Goal: Transaction & Acquisition: Book appointment/travel/reservation

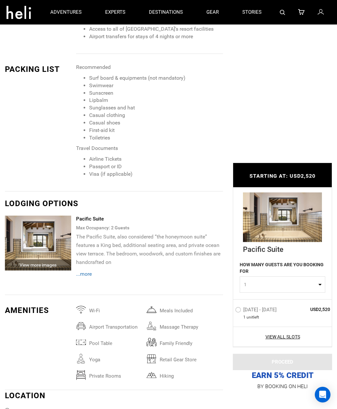
scroll to position [858, 0]
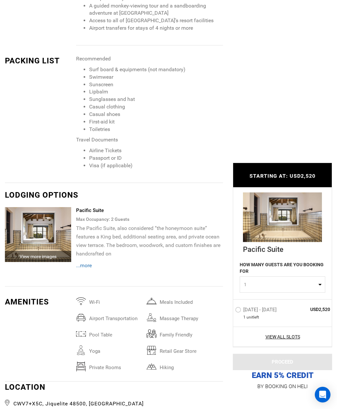
click at [322, 280] on button "1" at bounding box center [283, 285] width 86 height 16
click at [275, 311] on link "2" at bounding box center [282, 313] width 85 height 12
click at [322, 280] on button "2" at bounding box center [283, 285] width 86 height 16
click at [308, 295] on link "1" at bounding box center [282, 301] width 85 height 12
select select "1"
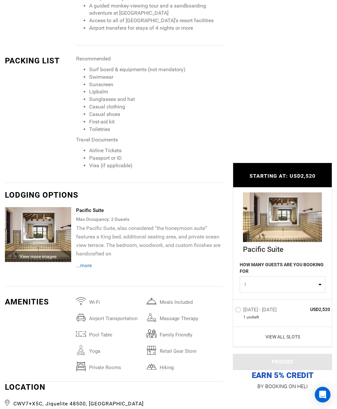
click at [294, 334] on link "View All Slots" at bounding box center [282, 337] width 95 height 7
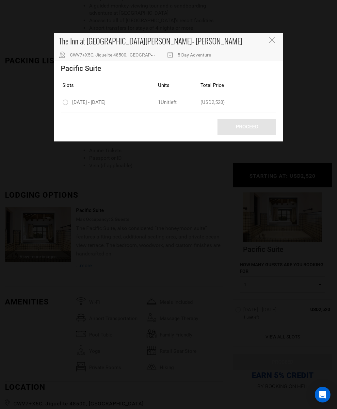
click at [275, 36] on div "The Inn at [GEOGRAPHIC_DATA][PERSON_NAME]- [PERSON_NAME] CWV7+X5C, Jiquelite 48…" at bounding box center [168, 47] width 229 height 28
click at [273, 38] on icon "Close" at bounding box center [272, 40] width 6 height 6
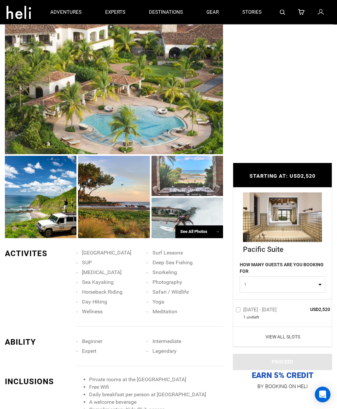
scroll to position [0, 0]
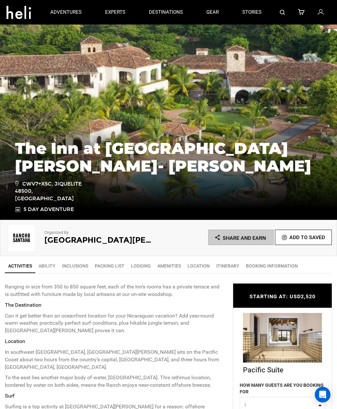
click at [50, 264] on link "Ability" at bounding box center [47, 266] width 24 height 13
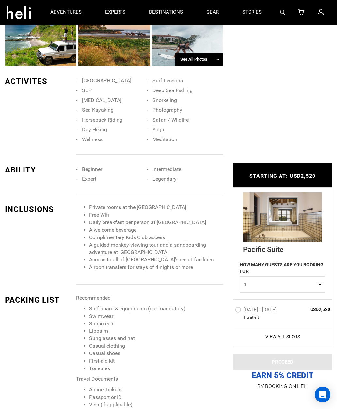
scroll to position [621, 0]
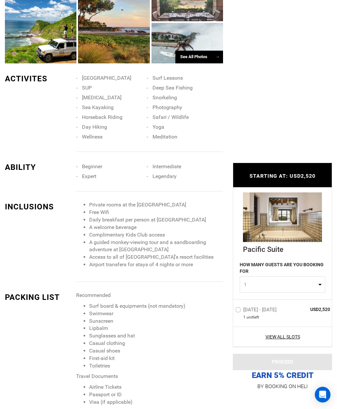
click at [173, 170] on span "Intermediate" at bounding box center [167, 166] width 29 height 6
click at [176, 167] on li "Intermediate" at bounding box center [182, 167] width 71 height 10
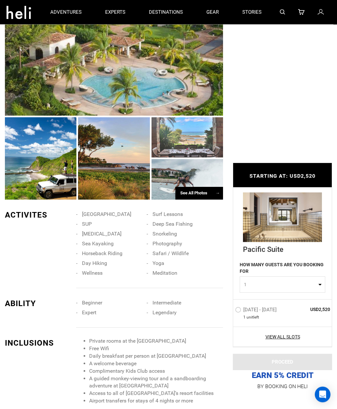
scroll to position [474, 0]
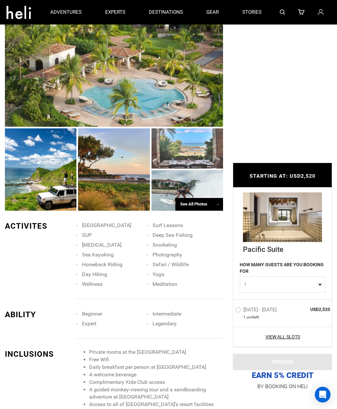
click at [203, 205] on div "See All Photos →" at bounding box center [200, 204] width 48 height 13
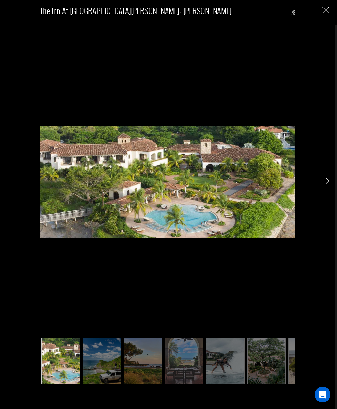
click at [324, 178] on img at bounding box center [325, 181] width 8 height 6
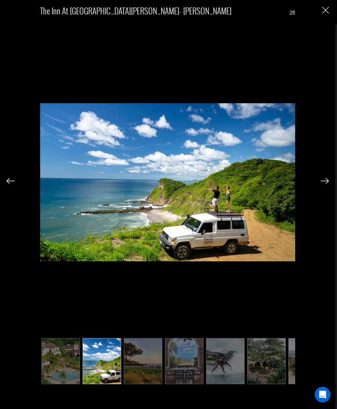
click at [317, 183] on div "The Inn at [GEOGRAPHIC_DATA][PERSON_NAME]- [PERSON_NAME] 2/8" at bounding box center [168, 194] width 323 height 389
click at [315, 186] on div "The Inn at [GEOGRAPHIC_DATA][PERSON_NAME]- [PERSON_NAME] 2/8" at bounding box center [168, 194] width 323 height 389
click at [317, 183] on div "The Inn at [GEOGRAPHIC_DATA][PERSON_NAME]- [PERSON_NAME] 2/8" at bounding box center [168, 194] width 323 height 389
click at [324, 176] on div at bounding box center [325, 180] width 8 height 11
click at [325, 176] on div at bounding box center [325, 180] width 8 height 11
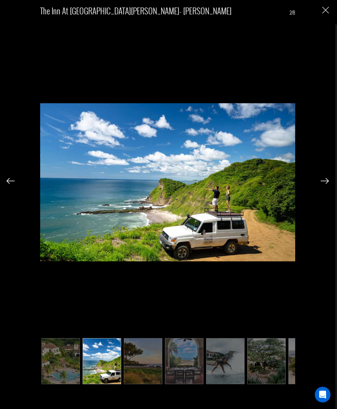
click at [322, 181] on img at bounding box center [325, 181] width 8 height 6
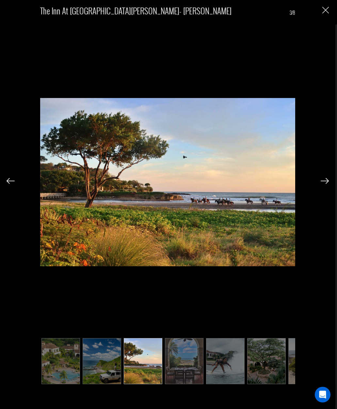
click at [323, 181] on img at bounding box center [325, 181] width 8 height 6
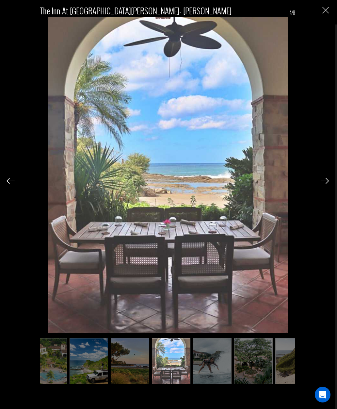
click at [317, 184] on div "The Inn at [GEOGRAPHIC_DATA][PERSON_NAME]- [PERSON_NAME] 4/8" at bounding box center [168, 194] width 323 height 389
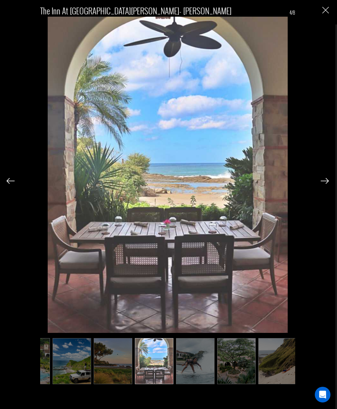
scroll to position [0, 33]
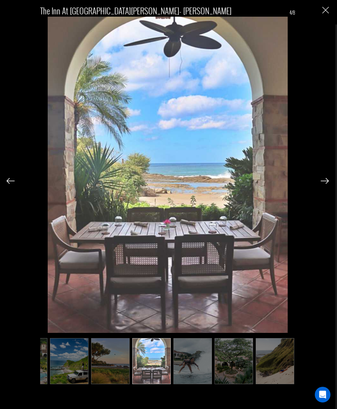
click at [322, 178] on img at bounding box center [325, 181] width 8 height 6
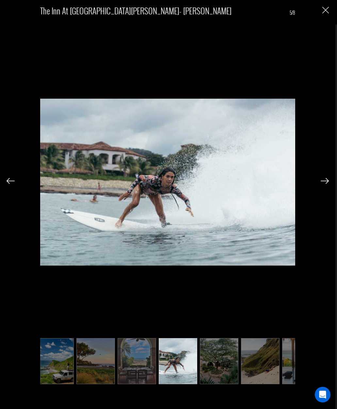
click at [327, 180] on img at bounding box center [325, 181] width 8 height 6
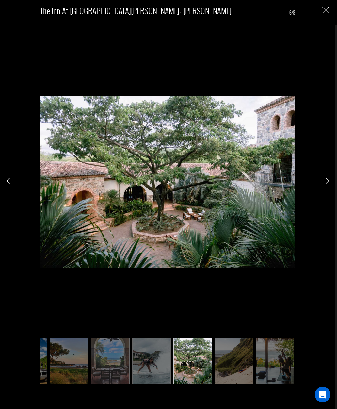
click at [8, 181] on img at bounding box center [11, 181] width 8 height 6
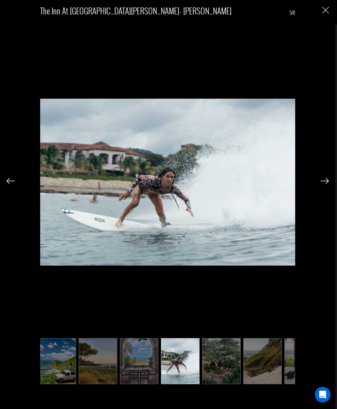
scroll to position [0, 41]
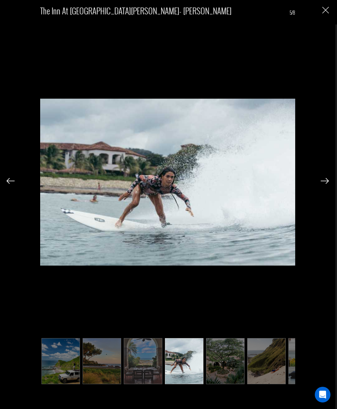
click at [325, 178] on img at bounding box center [325, 181] width 8 height 6
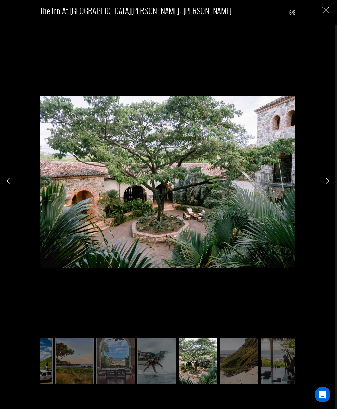
scroll to position [0, 74]
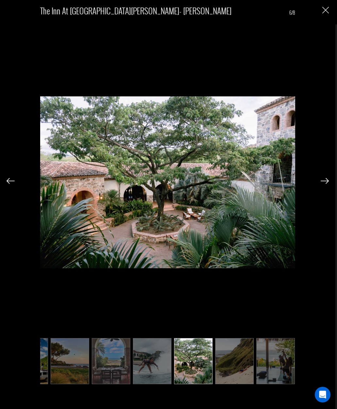
click at [325, 176] on div at bounding box center [325, 180] width 8 height 11
click at [321, 179] on img at bounding box center [325, 181] width 8 height 6
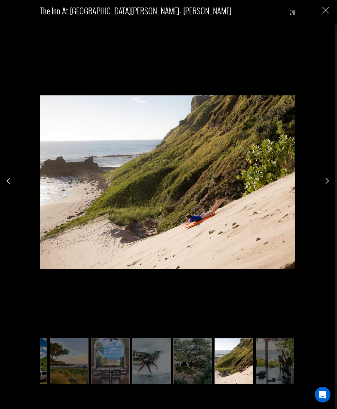
click at [328, 181] on img at bounding box center [325, 181] width 8 height 6
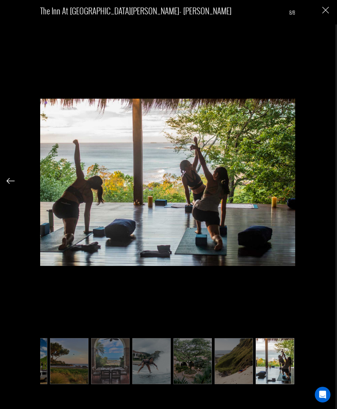
click at [327, 184] on div "The Inn at [GEOGRAPHIC_DATA][PERSON_NAME]- [PERSON_NAME] 8/8" at bounding box center [168, 194] width 323 height 389
click at [325, 186] on div "The Inn at [GEOGRAPHIC_DATA][PERSON_NAME]- [PERSON_NAME] 8/8" at bounding box center [168, 194] width 323 height 389
click at [320, 185] on div "The Inn at [GEOGRAPHIC_DATA][PERSON_NAME]- [PERSON_NAME] 8/8" at bounding box center [168, 194] width 323 height 389
click at [323, 186] on div "The Inn at [GEOGRAPHIC_DATA][PERSON_NAME]- [PERSON_NAME] 8/8" at bounding box center [168, 194] width 323 height 389
click at [309, 195] on div "The Inn at [GEOGRAPHIC_DATA][PERSON_NAME]- [PERSON_NAME] 8/8" at bounding box center [168, 194] width 323 height 389
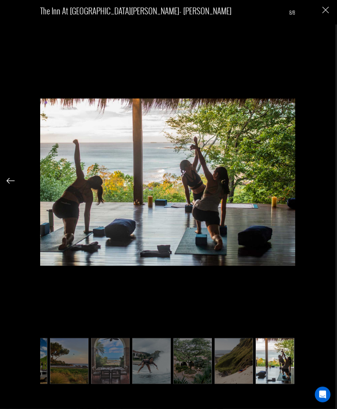
scroll to position [208, 0]
click at [323, 10] on img "Close" at bounding box center [326, 10] width 7 height 7
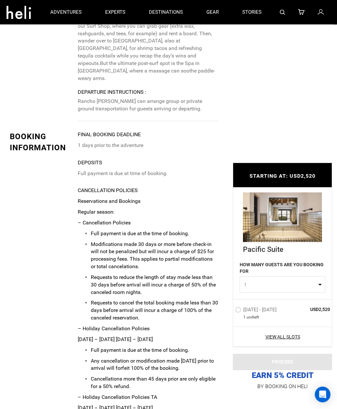
scroll to position [2313, 0]
click at [214, 11] on link "gear" at bounding box center [213, 12] width 12 height 25
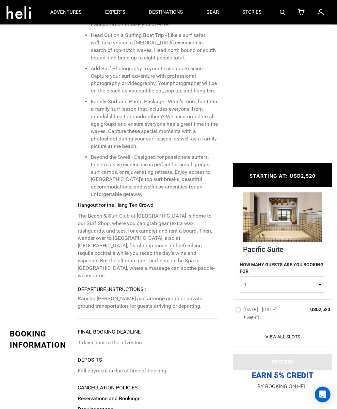
scroll to position [2104, 0]
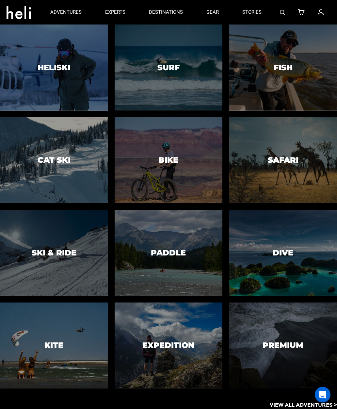
click at [179, 62] on div at bounding box center [168, 68] width 110 height 88
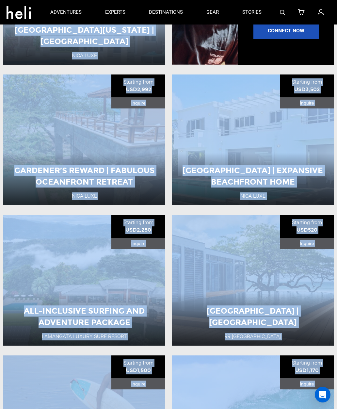
scroll to position [813, 0]
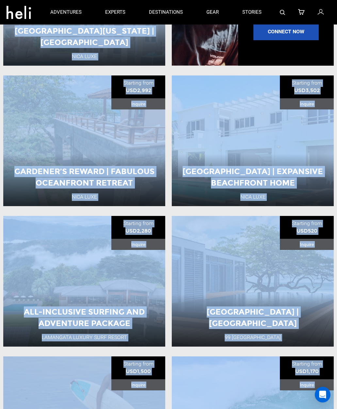
click at [275, 184] on button "View Adventure" at bounding box center [252, 177] width 65 height 16
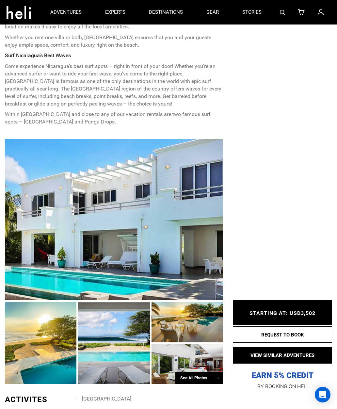
scroll to position [556, 0]
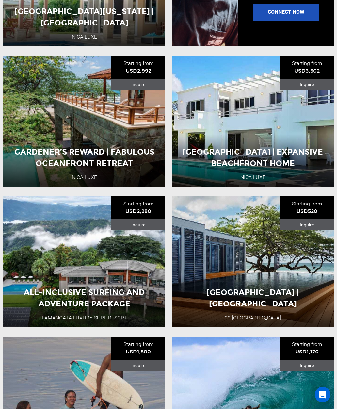
scroll to position [834, 0]
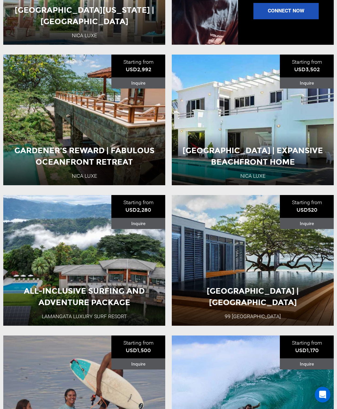
click at [294, 237] on div "[GEOGRAPHIC_DATA] | [GEOGRAPHIC_DATA]" at bounding box center [253, 225] width 162 height 23
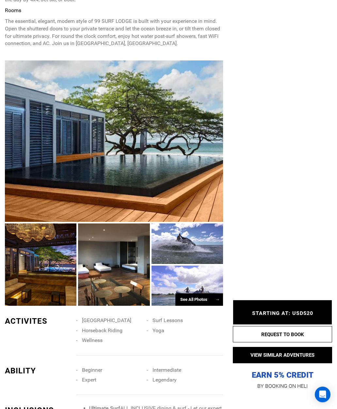
scroll to position [334, 0]
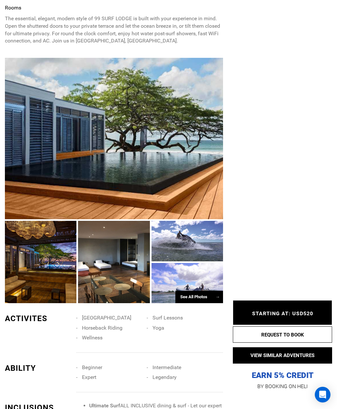
click at [211, 300] on div "See All Photos →" at bounding box center [200, 297] width 48 height 13
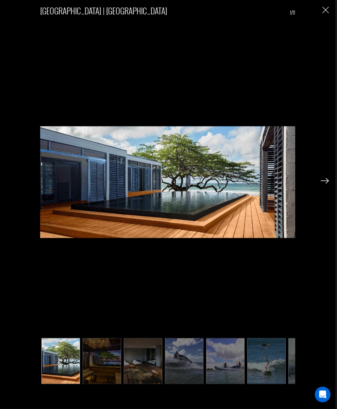
scroll to position [367, 0]
click at [326, 184] on img at bounding box center [325, 181] width 8 height 6
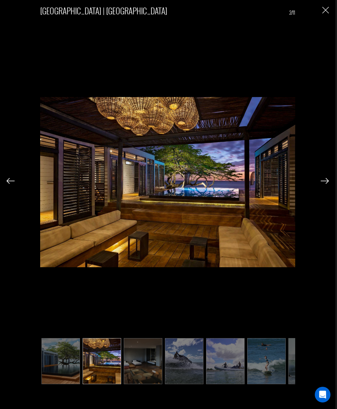
click at [326, 184] on img at bounding box center [325, 181] width 8 height 6
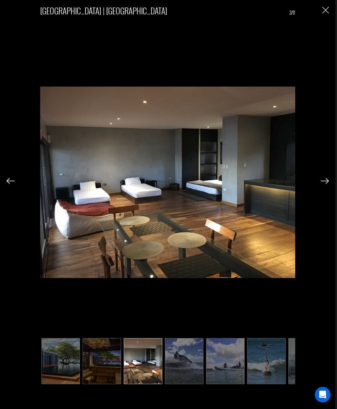
click at [323, 184] on img at bounding box center [325, 181] width 8 height 6
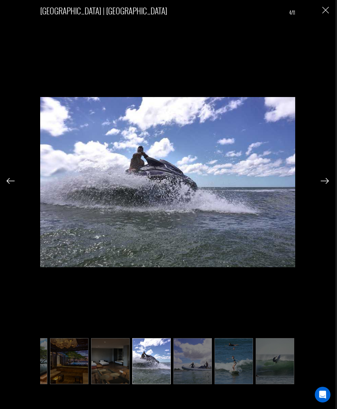
click at [326, 184] on img at bounding box center [325, 181] width 8 height 6
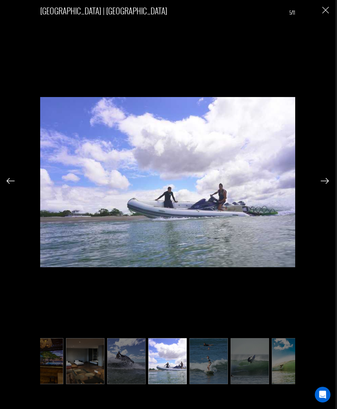
click at [326, 184] on img at bounding box center [325, 181] width 8 height 6
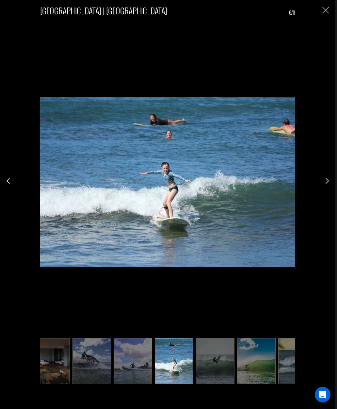
scroll to position [0, 93]
click at [328, 12] on img "Close" at bounding box center [326, 10] width 7 height 7
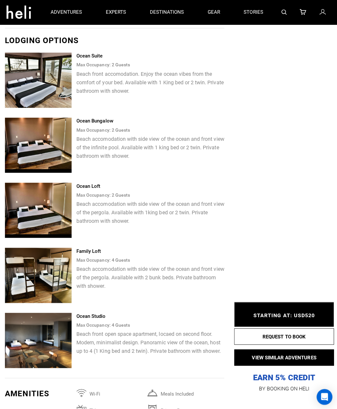
scroll to position [1291, 0]
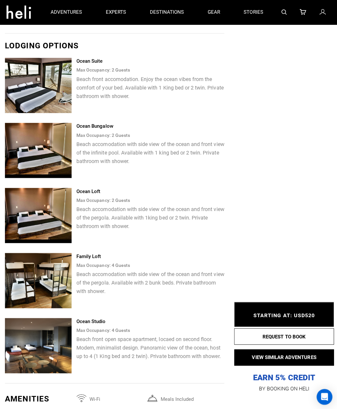
click at [33, 75] on img at bounding box center [38, 85] width 66 height 55
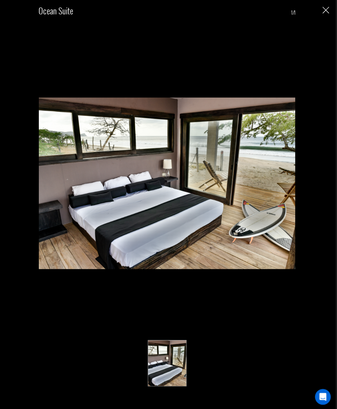
scroll to position [1346, 0]
click at [326, 8] on img "Close" at bounding box center [326, 10] width 7 height 7
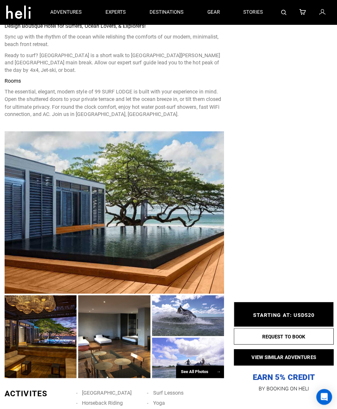
scroll to position [0, 0]
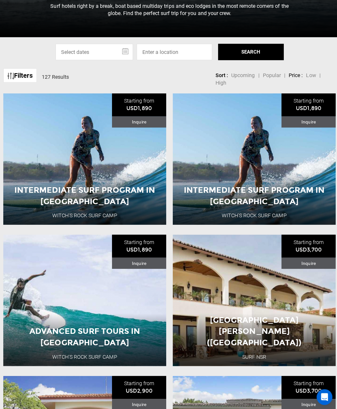
scroll to position [233, 0]
click at [27, 82] on link "Filters" at bounding box center [19, 75] width 33 height 14
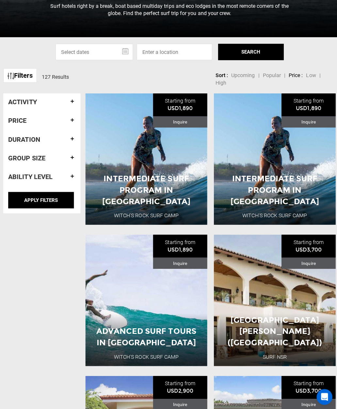
click at [74, 105] on h4 "Activity" at bounding box center [41, 101] width 67 height 7
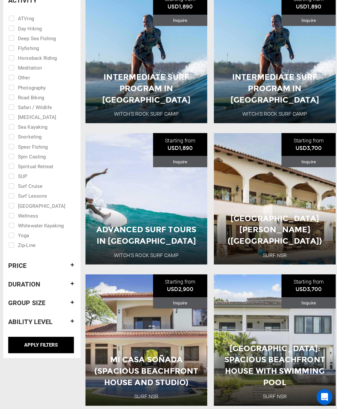
scroll to position [342, 0]
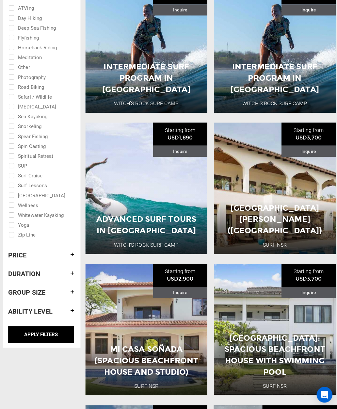
click at [41, 191] on input "checkbox" at bounding box center [36, 186] width 57 height 10
checkbox input "true"
click at [34, 201] on input "checkbox" at bounding box center [36, 196] width 57 height 10
checkbox input "true"
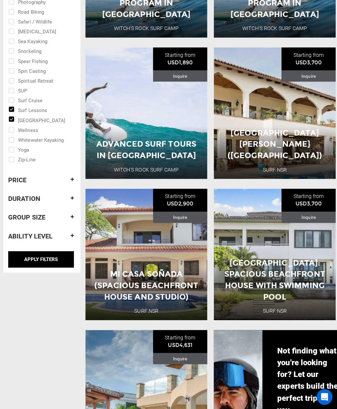
click at [74, 238] on h4 "Ability Level" at bounding box center [41, 234] width 67 height 7
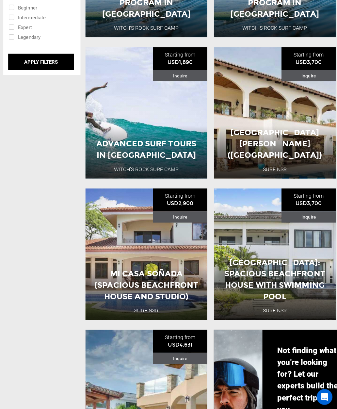
click at [35, 22] on input "checkbox" at bounding box center [36, 17] width 57 height 10
checkbox input "true"
click at [34, 12] on input "checkbox" at bounding box center [36, 7] width 57 height 10
checkbox input "true"
click at [61, 70] on input "APPLY FILTERS" at bounding box center [40, 62] width 65 height 16
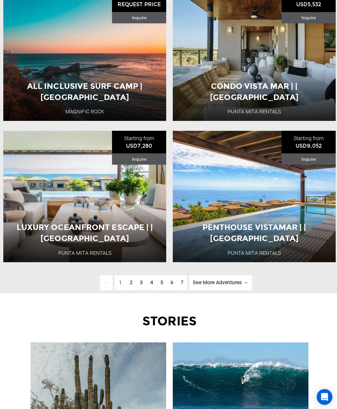
scroll to position [1622, 0]
click at [322, 232] on div "Penthouse Vistamar | | [GEOGRAPHIC_DATA] [GEOGRAPHIC_DATA] Rentals [GEOGRAPHIC_…" at bounding box center [253, 195] width 162 height 131
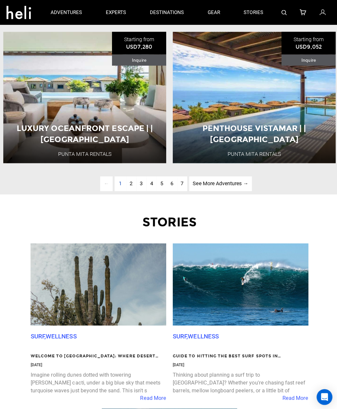
scroll to position [1701, 0]
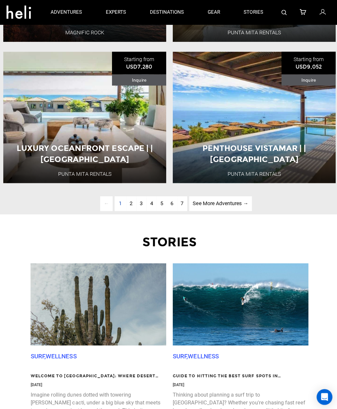
click at [245, 210] on link "See More Adventures → page" at bounding box center [219, 202] width 62 height 15
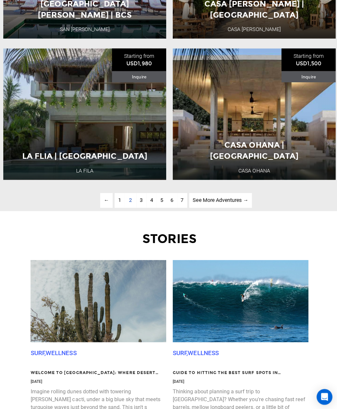
scroll to position [1714, 0]
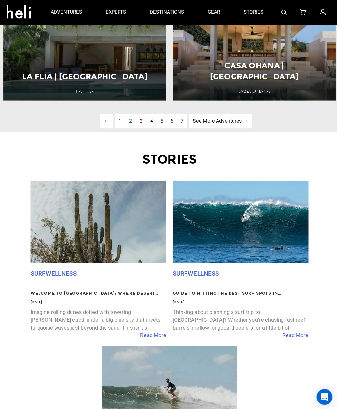
click at [230, 128] on link "See More Adventures → page" at bounding box center [219, 120] width 62 height 15
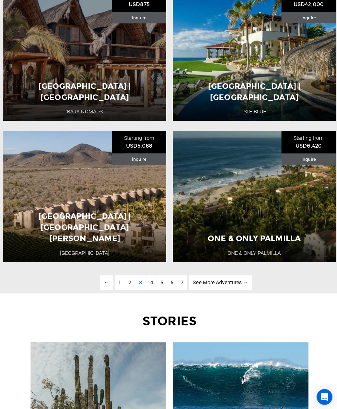
scroll to position [1630, 0]
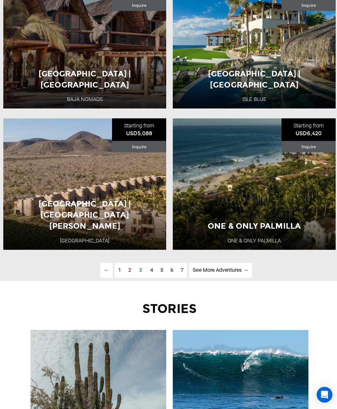
click at [308, 219] on div "One & Only Palmilla One & Only Palmilla [GEOGRAPHIC_DATA] 7 Day Adventure View …" at bounding box center [253, 185] width 162 height 131
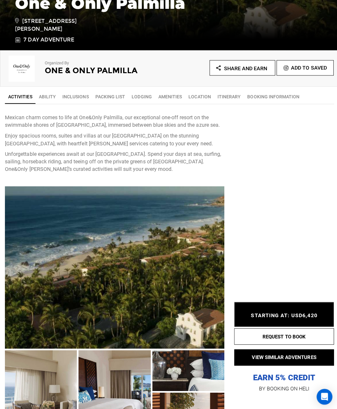
scroll to position [180, 0]
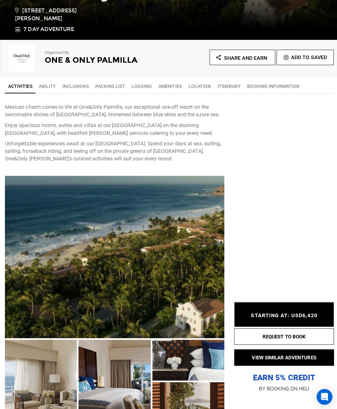
click at [302, 317] on span "STARTING AT: USD6,420" at bounding box center [283, 314] width 66 height 6
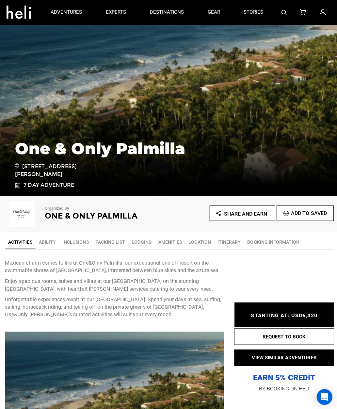
scroll to position [0, 0]
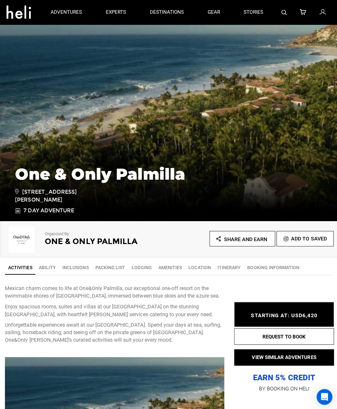
click at [296, 307] on div "STARTING AT: USD6,420 STARTING AT: USD6,420" at bounding box center [282, 312] width 99 height 25
click at [297, 314] on span "STARTING AT: USD6,420" at bounding box center [283, 314] width 66 height 6
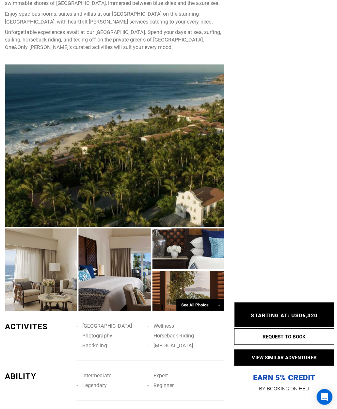
scroll to position [295, 0]
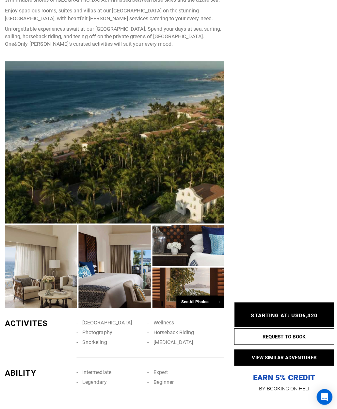
click at [300, 343] on button "REQUEST TO BOOK" at bounding box center [282, 335] width 99 height 16
